Goal: Transaction & Acquisition: Purchase product/service

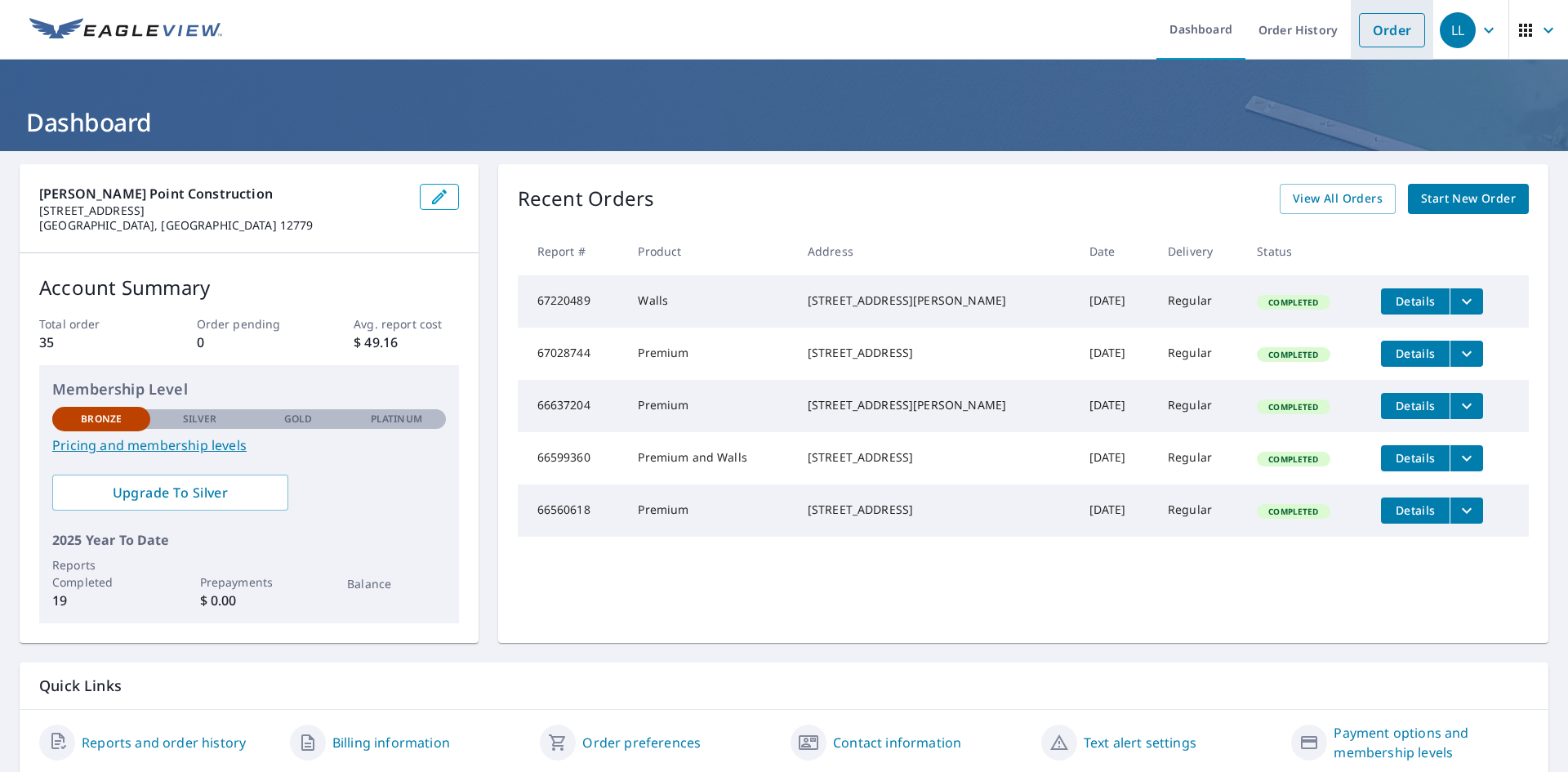
click at [1384, 30] on link "Order" at bounding box center [1393, 30] width 66 height 34
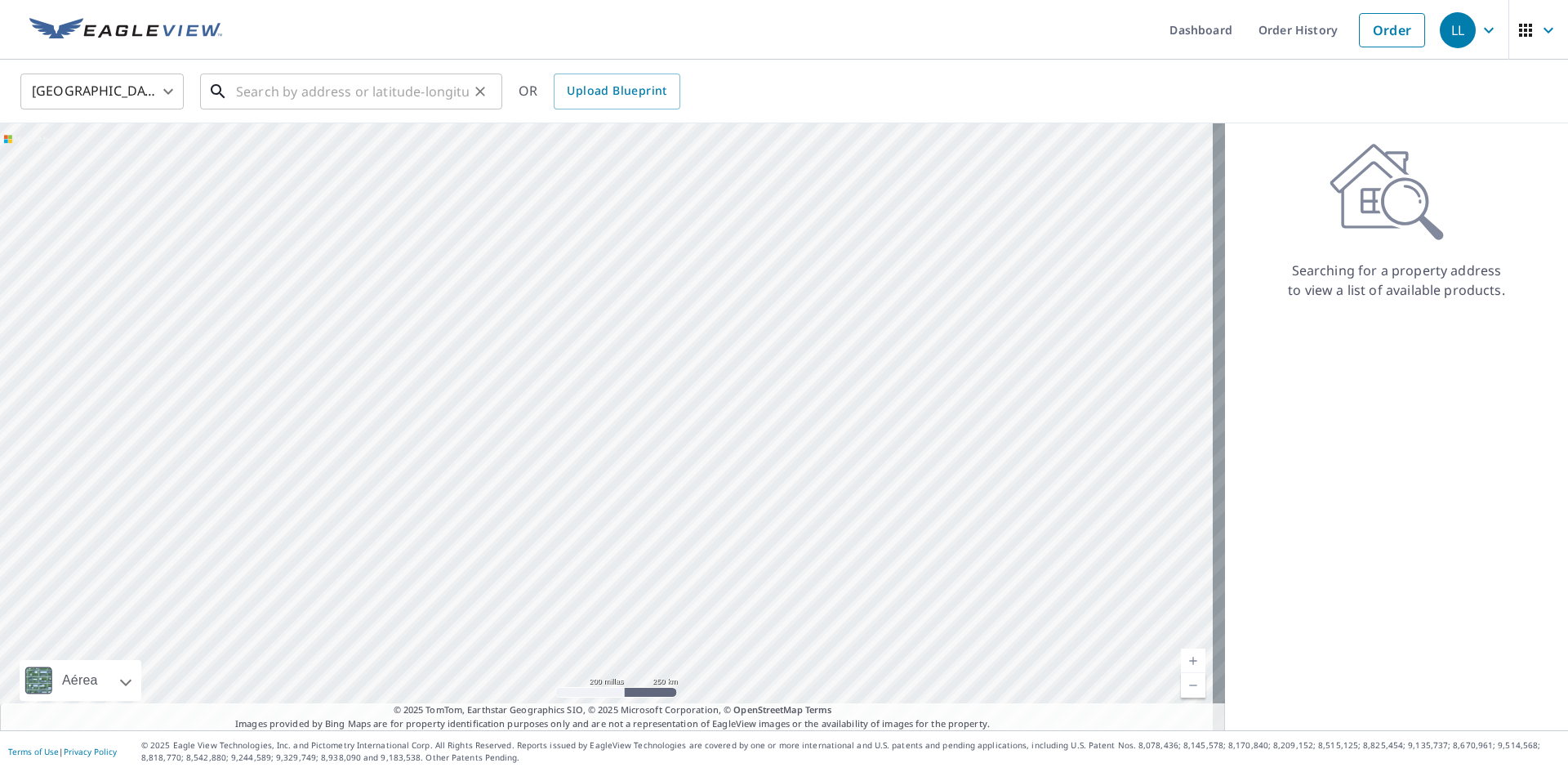
click at [376, 99] on input "text" at bounding box center [352, 92] width 233 height 45
paste input "[STREET_ADDRESS][PERSON_NAME][US_STATE]"
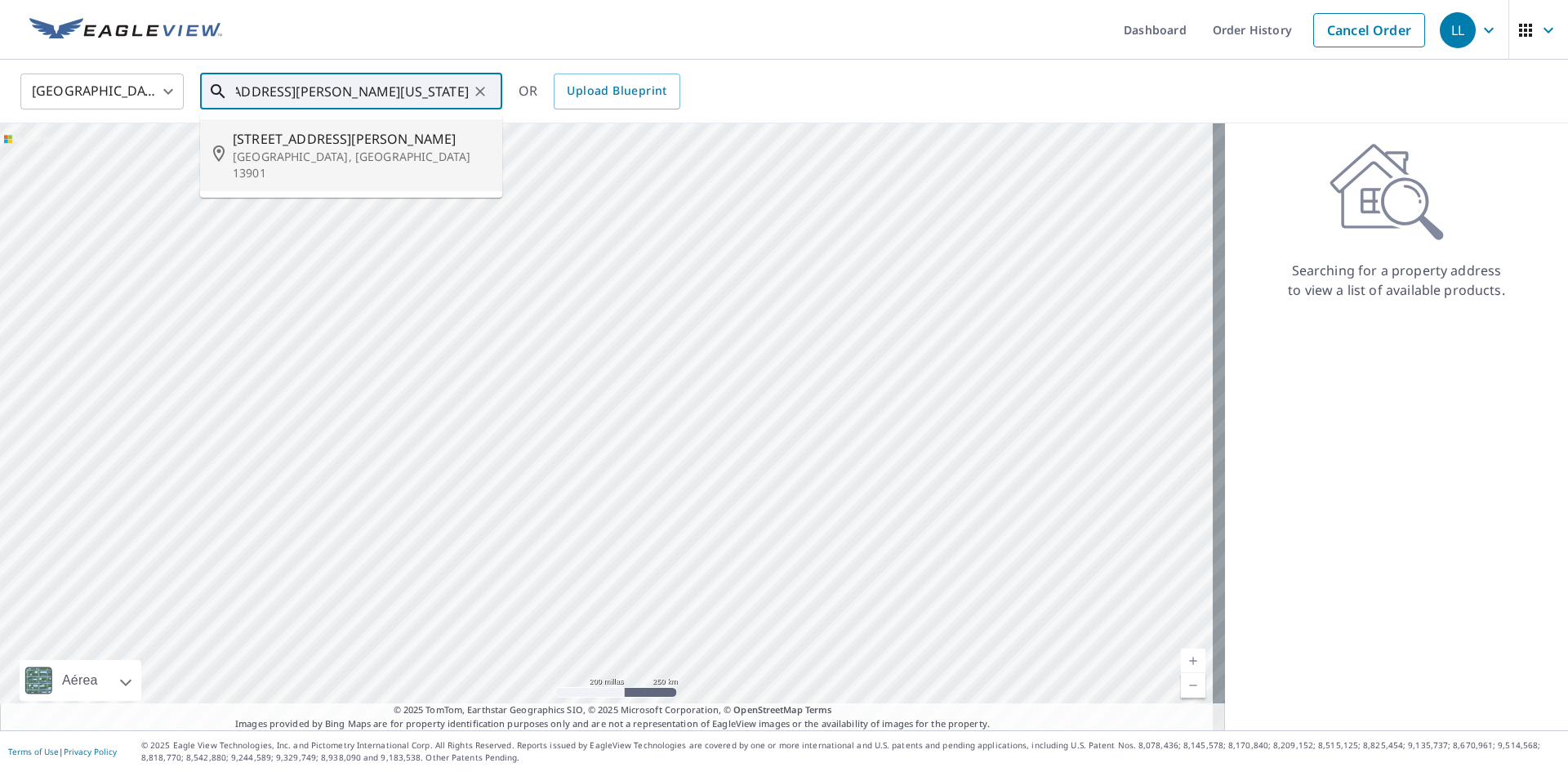
click at [423, 158] on p "[GEOGRAPHIC_DATA], [GEOGRAPHIC_DATA] 13901" at bounding box center [361, 165] width 257 height 33
type input "[STREET_ADDRESS][PERSON_NAME]"
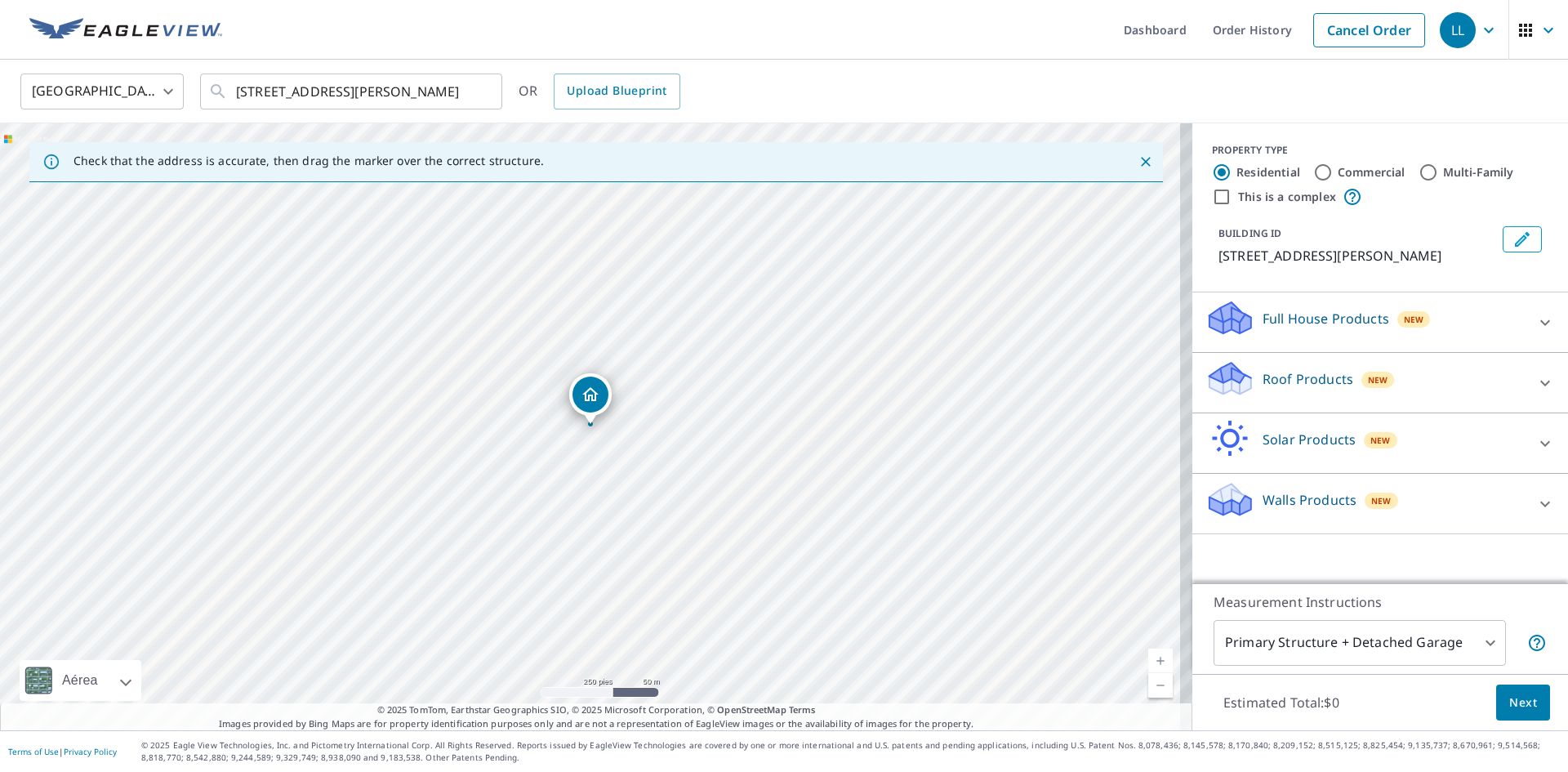
click at [1536, 393] on icon at bounding box center [1545, 383] width 20 height 20
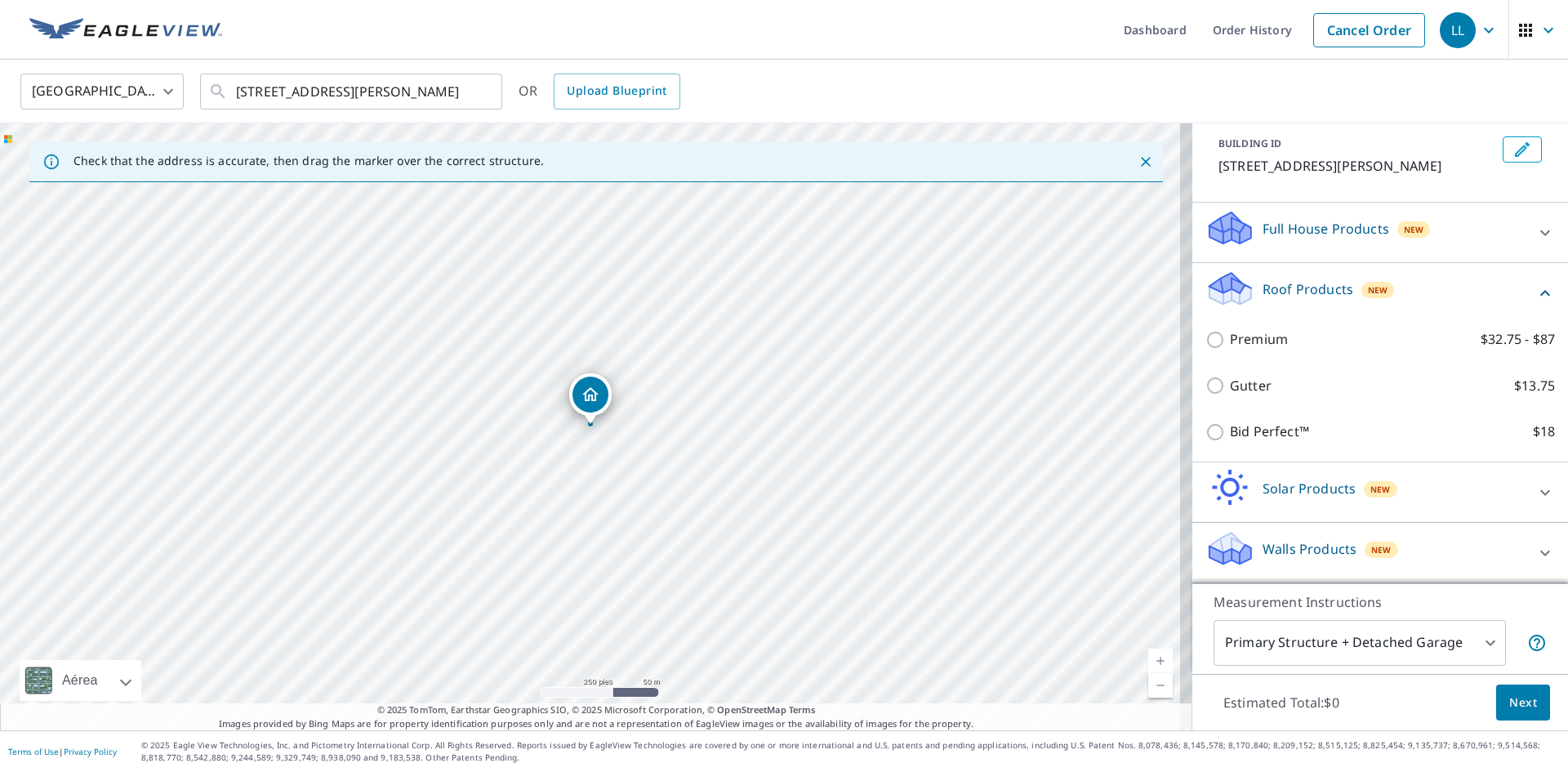
scroll to position [109, 0]
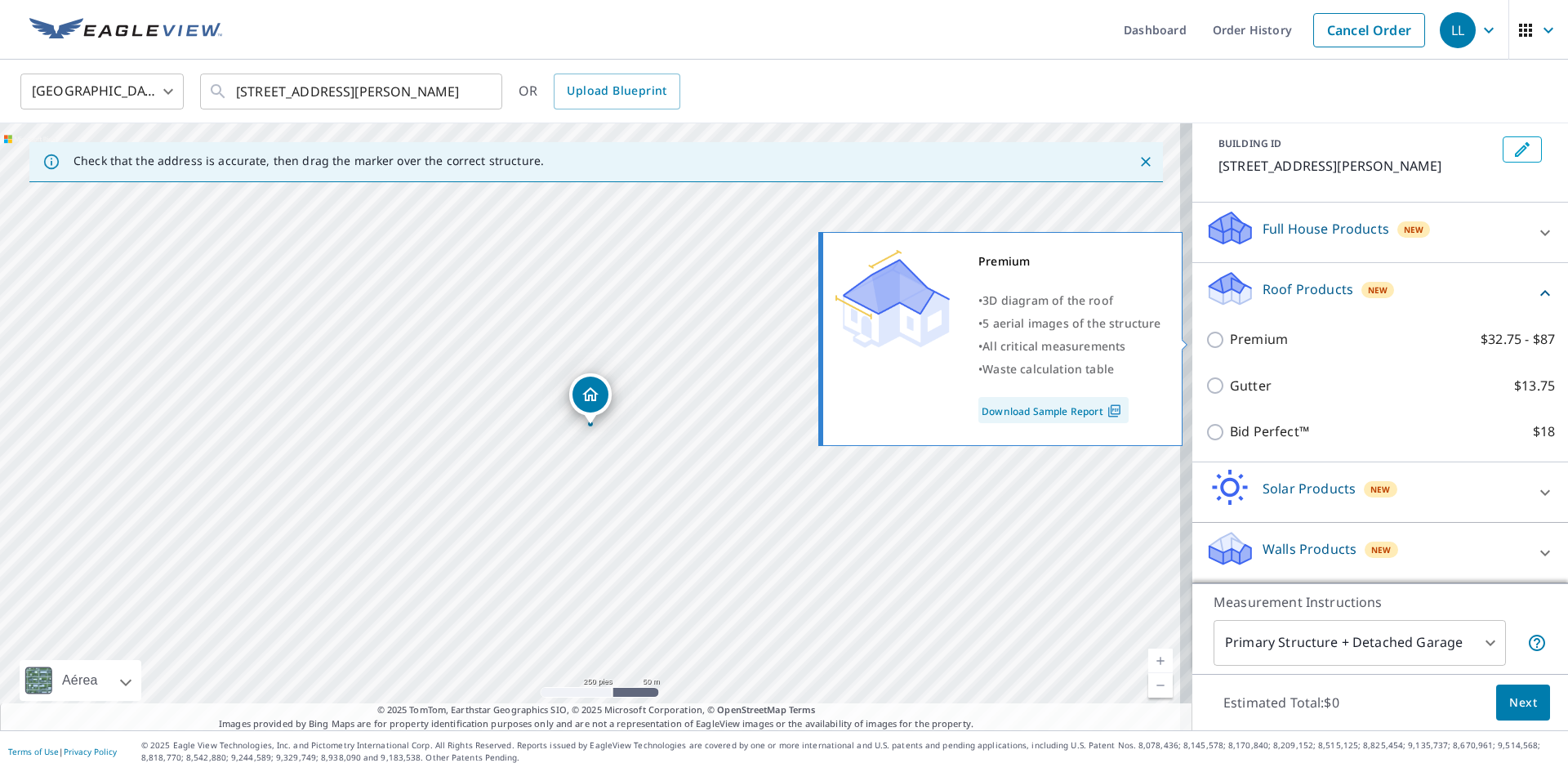
click at [1209, 340] on input "Premium $32.75 - $87" at bounding box center [1218, 340] width 25 height 20
checkbox input "true"
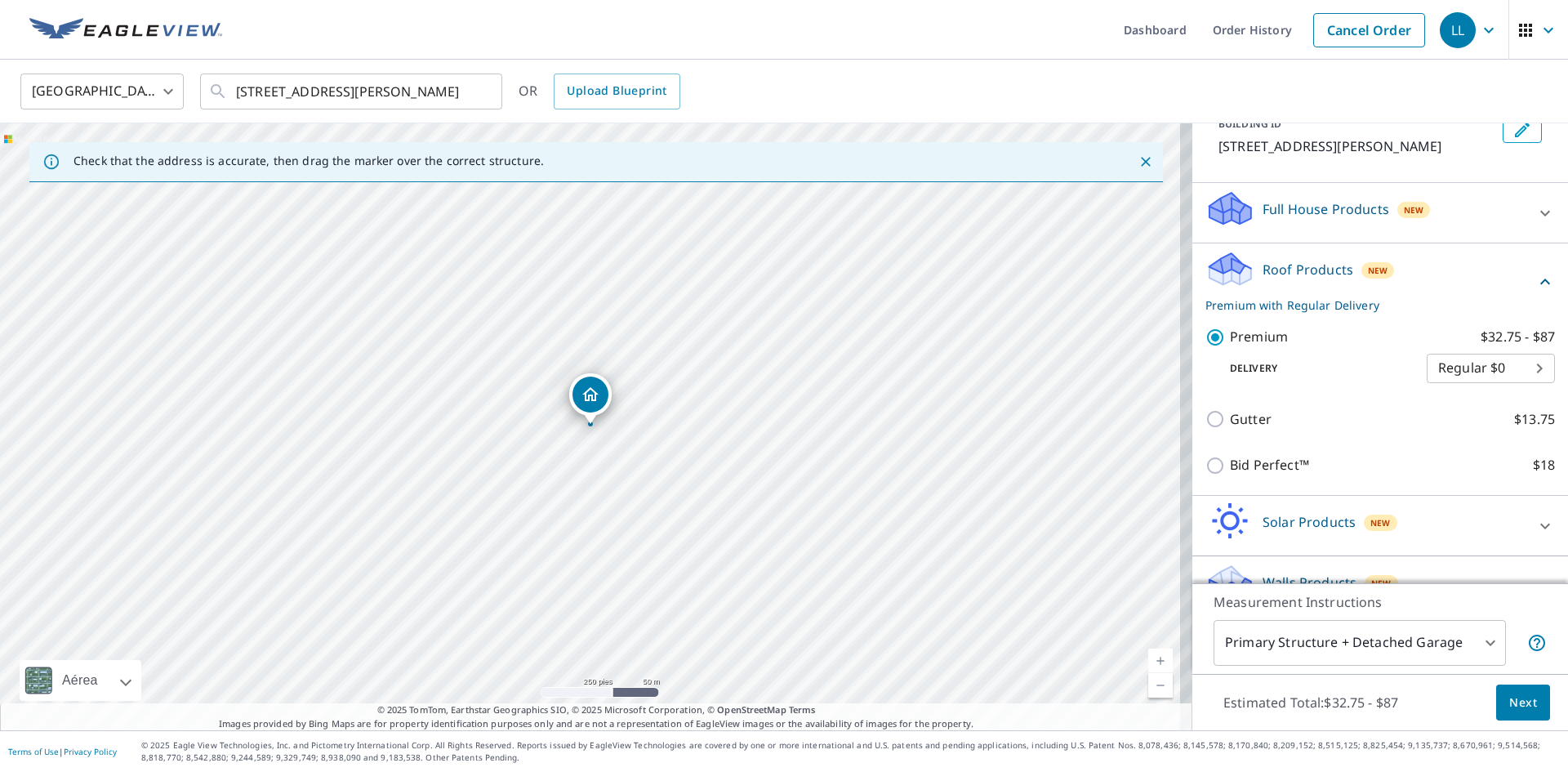
click at [1467, 648] on body "LL LL Dashboard Order History Cancel Order LL [GEOGRAPHIC_DATA] [GEOGRAPHIC_DAT…" at bounding box center [784, 386] width 1568 height 772
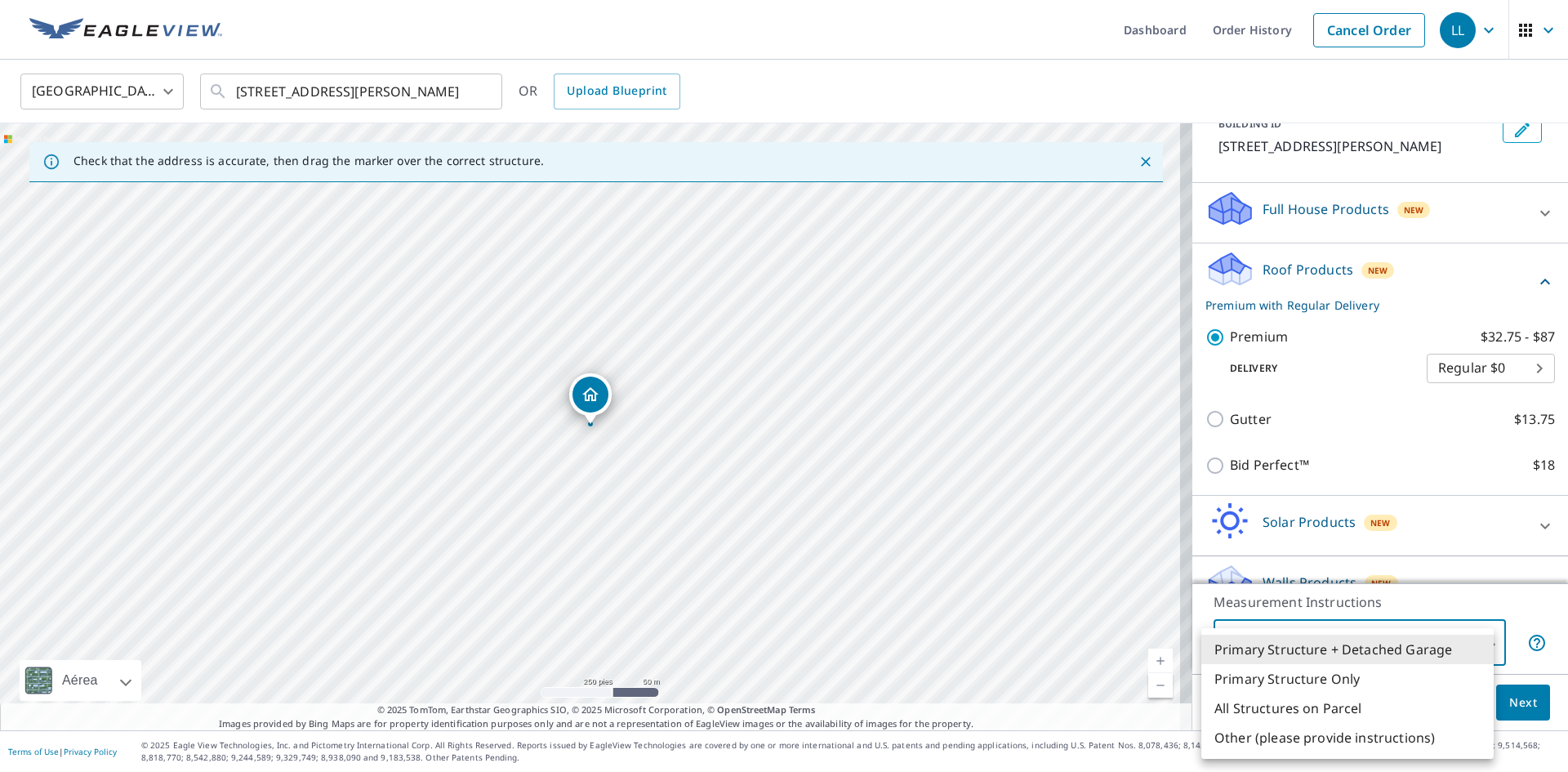
click at [1310, 680] on li "Primary Structure Only" at bounding box center [1348, 679] width 292 height 29
type input "2"
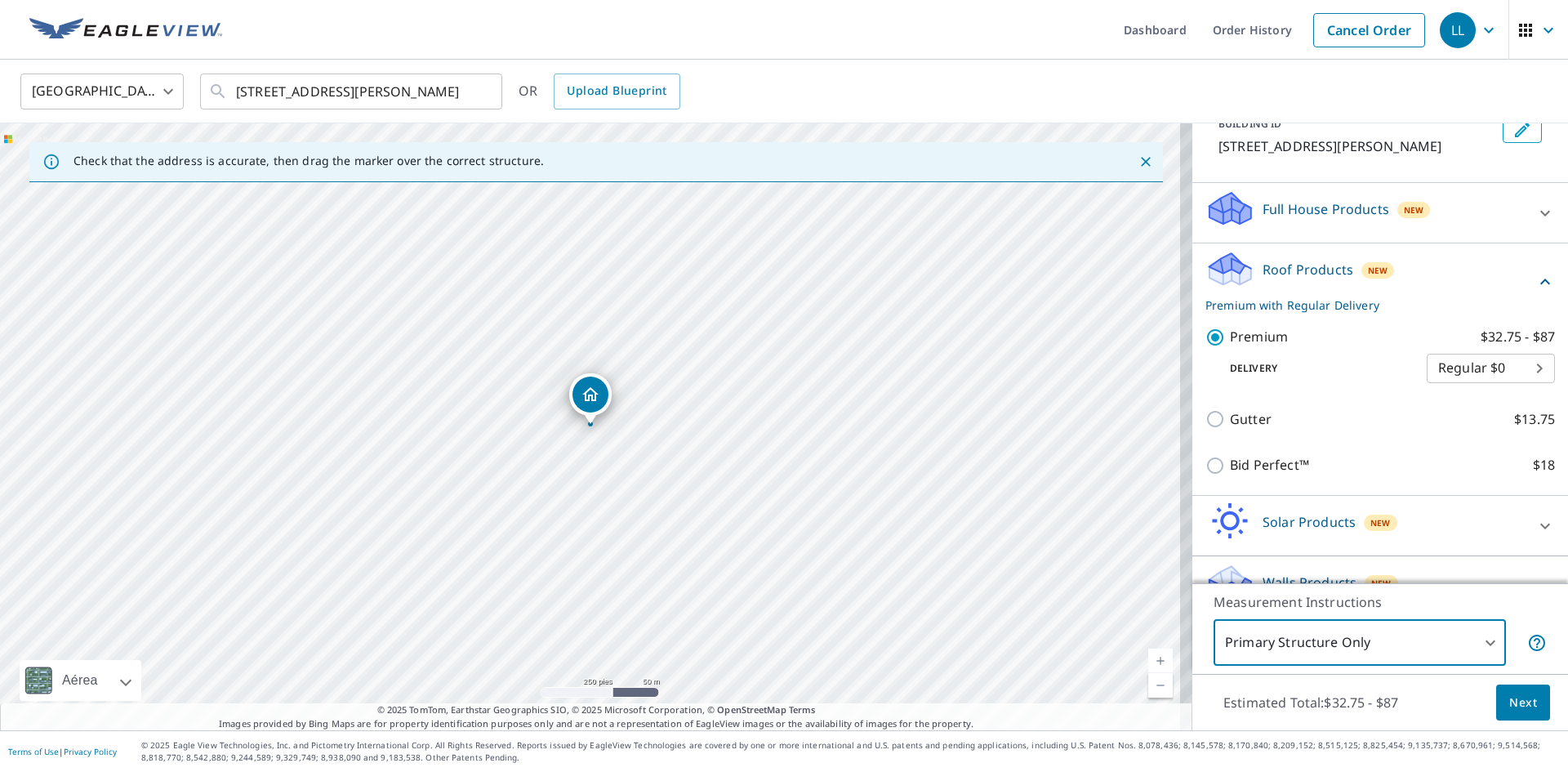
click at [1513, 700] on span "Next" at bounding box center [1523, 703] width 27 height 21
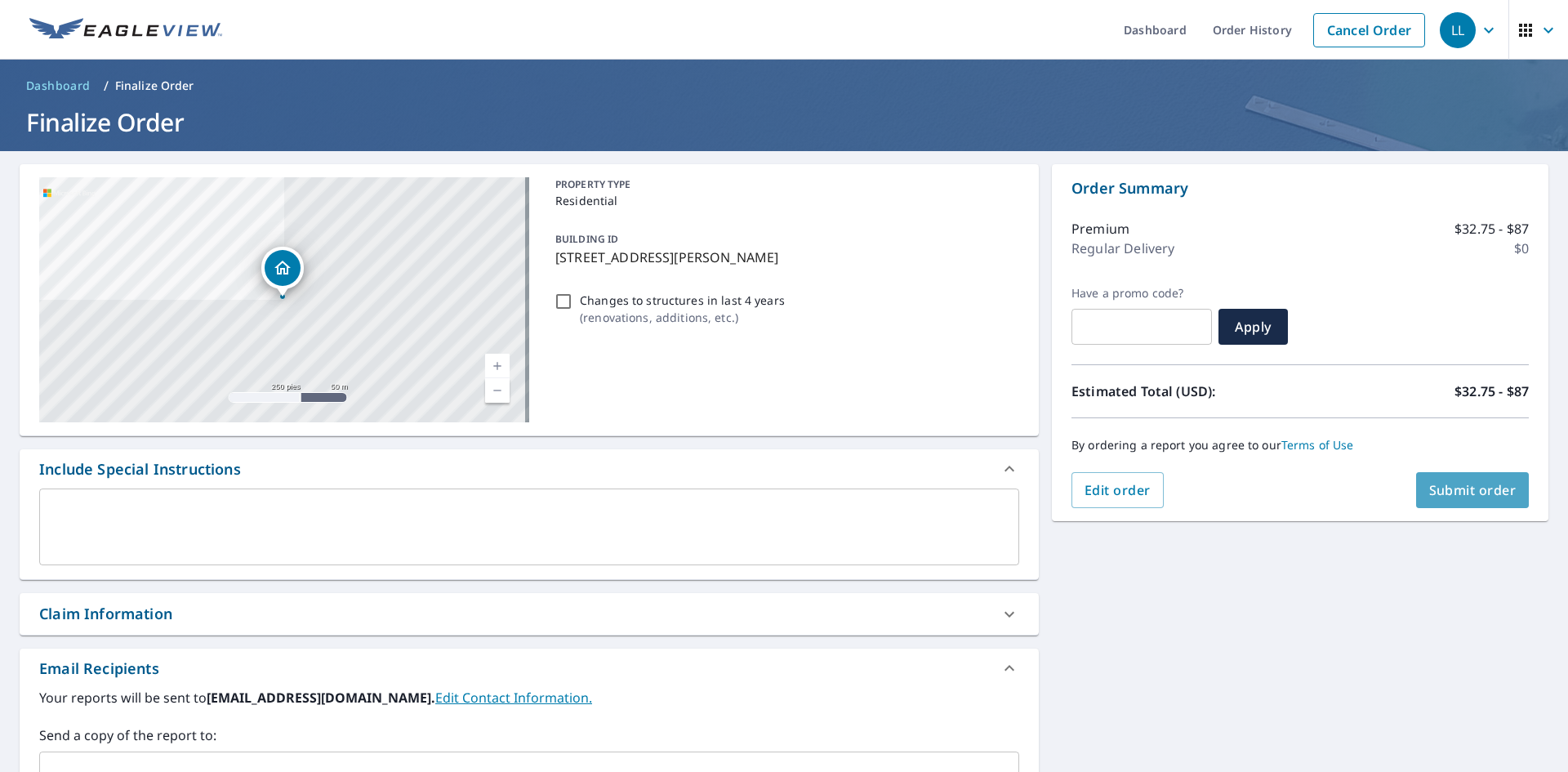
click at [1455, 491] on span "Submit order" at bounding box center [1473, 490] width 88 height 18
